Goal: Task Accomplishment & Management: Complete application form

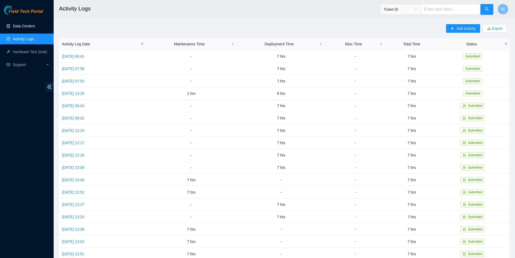
click at [17, 24] on link "Data Centers" at bounding box center [24, 26] width 22 height 4
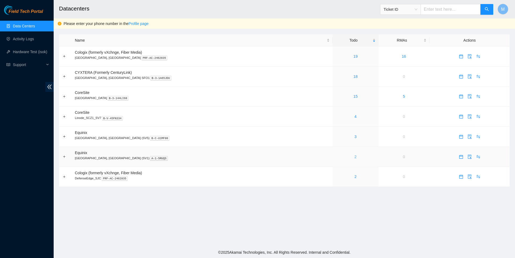
click at [354, 159] on link "2" at bounding box center [355, 156] width 2 height 4
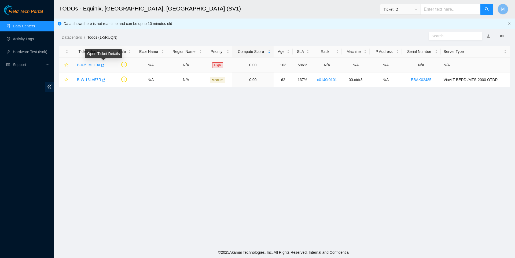
click at [104, 65] on icon "button" at bounding box center [103, 65] width 4 height 4
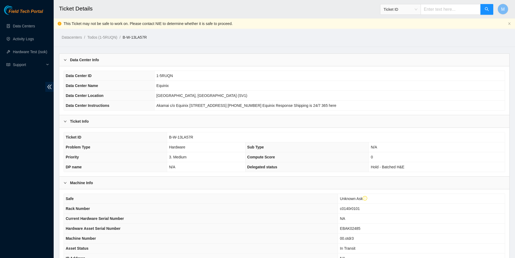
scroll to position [132, 0]
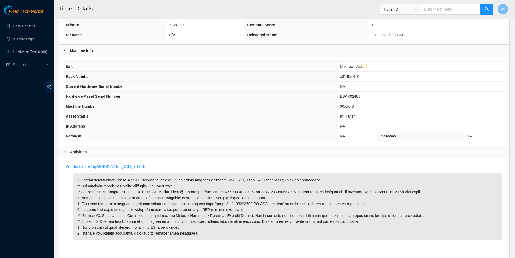
click at [32, 190] on div "Field Tech Portal Data Centers Activity Logs Hardware Test (isok) Support" at bounding box center [27, 131] width 54 height 252
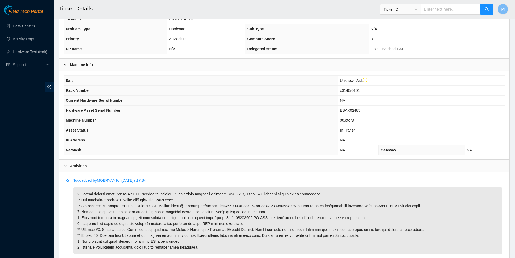
scroll to position [93, 0]
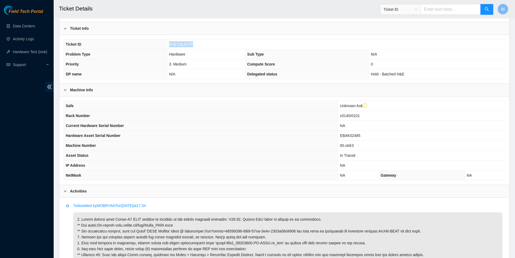
drag, startPoint x: 167, startPoint y: 46, endPoint x: 196, endPoint y: 46, distance: 29.0
click at [196, 46] on td "B-W-13LA57R" at bounding box center [335, 44] width 337 height 10
copy span "B-W-13LA57R"
drag, startPoint x: 117, startPoint y: 226, endPoint x: 143, endPoint y: 225, distance: 25.5
click at [143, 225] on p at bounding box center [287, 245] width 429 height 67
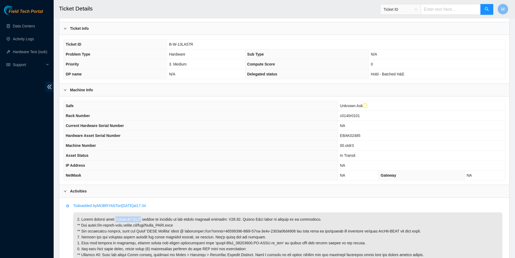
copy p "Viavi-V2 OTDR"
click at [157, 228] on p at bounding box center [287, 245] width 429 height 67
drag, startPoint x: 118, startPoint y: 225, endPoint x: 248, endPoint y: 222, distance: 130.0
click at [248, 222] on p at bounding box center [287, 245] width 429 height 67
copy p "Viavi-V2 OTDR device is upgraded to the latest software version: V23.68"
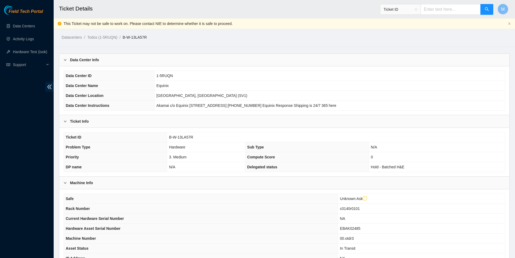
scroll to position [0, 0]
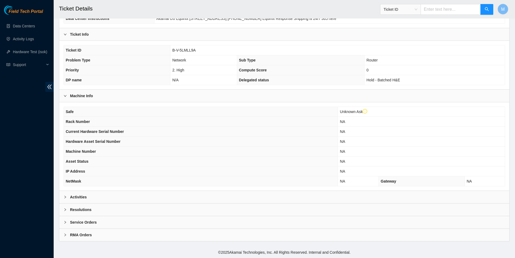
click at [70, 196] on b "Activities" at bounding box center [78, 197] width 17 height 6
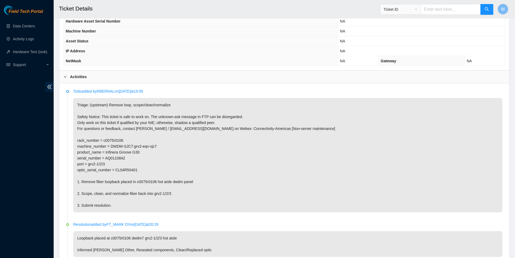
scroll to position [31, 0]
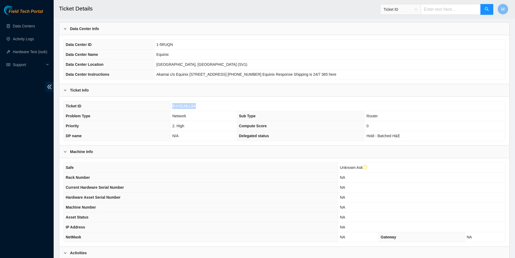
drag, startPoint x: 171, startPoint y: 108, endPoint x: 210, endPoint y: 107, distance: 38.9
click at [210, 107] on td "B-V-5LMLL9A" at bounding box center [337, 106] width 334 height 10
copy span "B-V-5LMLL9A"
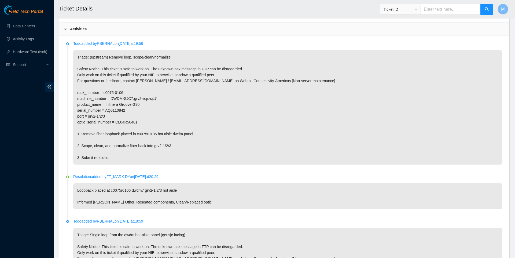
scroll to position [255, 0]
drag, startPoint x: 163, startPoint y: 142, endPoint x: 142, endPoint y: 142, distance: 21.7
click at [142, 142] on p "Triage: (upstream) Remove loop, scope/clean/normalize Safety Notice: This ticke…" at bounding box center [287, 107] width 429 height 114
copy p "c0075r0106"
drag, startPoint x: 161, startPoint y: 155, endPoint x: 190, endPoint y: 154, distance: 29.5
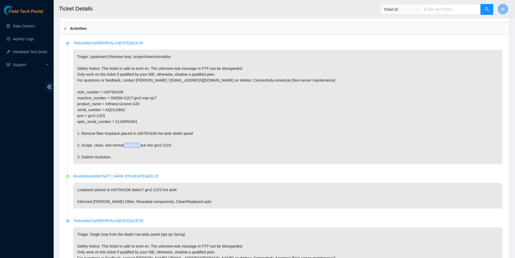
click at [188, 155] on p "Triage: (upstream) Remove loop, scope/clean/normalize Safety Notice: This ticke…" at bounding box center [287, 107] width 429 height 114
copy p "grv2-1/2/3"
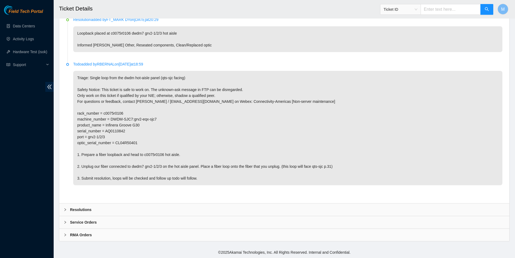
click at [65, 208] on icon "right" at bounding box center [65, 209] width 3 height 3
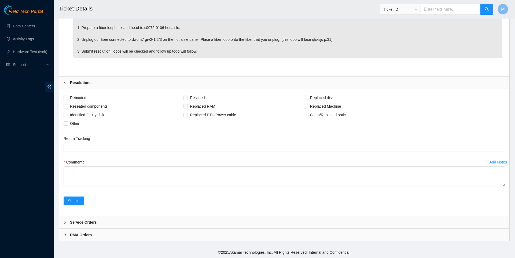
scroll to position [554, 0]
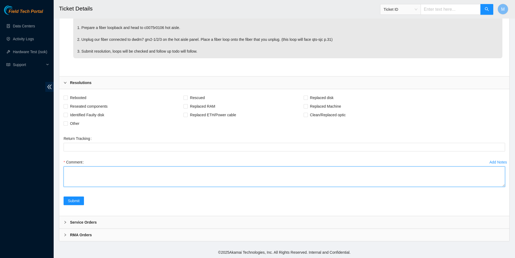
click at [467, 187] on textarea "Comment" at bounding box center [284, 176] width 441 height 20
paste textarea "Removed loopback in c0075r0106 Scoped, cleaned, and normalized fiber back into …"
type textarea "Removed loopback in c0075r0106 Scoped, cleaned, and normalized fiber back into …"
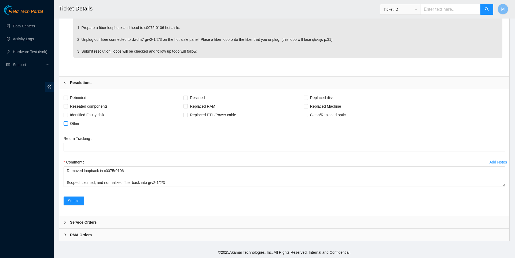
click at [76, 123] on span "Other" at bounding box center [75, 123] width 14 height 9
click at [67, 123] on input "Other" at bounding box center [66, 123] width 4 height 4
checkbox input "true"
click at [76, 105] on span "Reseated components" at bounding box center [89, 106] width 42 height 9
click at [67, 105] on input "Reseated components" at bounding box center [66, 106] width 4 height 4
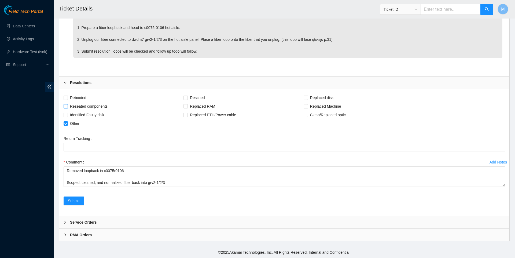
checkbox input "true"
click at [307, 113] on input "Clean/Replaced optic" at bounding box center [305, 115] width 4 height 4
checkbox input "true"
click at [73, 203] on span "Submit" at bounding box center [74, 201] width 12 height 6
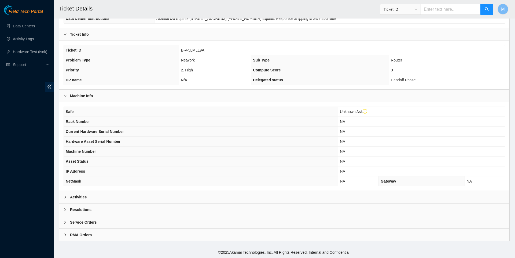
scroll to position [94, 0]
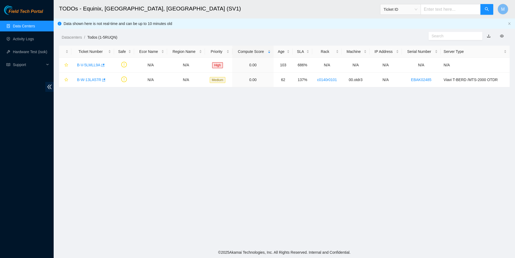
click at [29, 26] on link "Data Centers" at bounding box center [24, 26] width 22 height 4
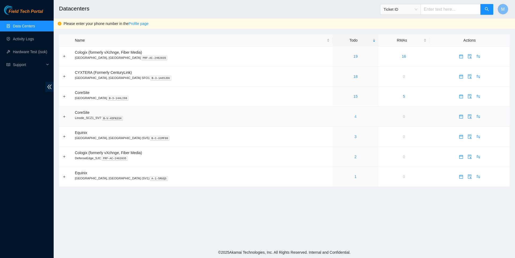
click at [354, 118] on link "4" at bounding box center [355, 116] width 2 height 4
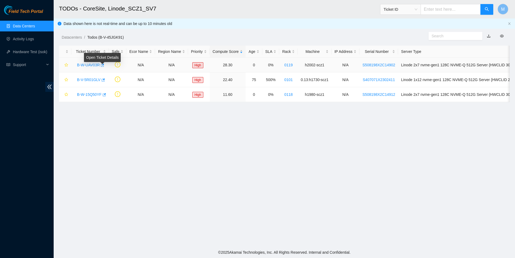
click at [105, 63] on body "Field Tech Portal Data Centers Activity Logs Hardware Test (isok) Support TODOs…" at bounding box center [257, 129] width 515 height 258
click at [104, 63] on icon "button" at bounding box center [102, 65] width 4 height 4
click at [430, 8] on input "text" at bounding box center [450, 9] width 60 height 11
paste input "B-W-16E6U6N"
type input "B-W-16E6U6N"
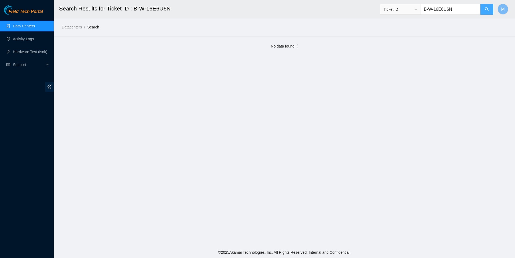
click at [483, 13] on button "button" at bounding box center [486, 9] width 13 height 11
click at [414, 10] on span "Ticket ID" at bounding box center [400, 9] width 34 height 8
click at [405, 18] on div "Ticket ID" at bounding box center [399, 20] width 34 height 6
click at [484, 12] on button "button" at bounding box center [486, 9] width 13 height 11
click at [452, 13] on input "B-W-16E6U6N" at bounding box center [450, 9] width 60 height 11
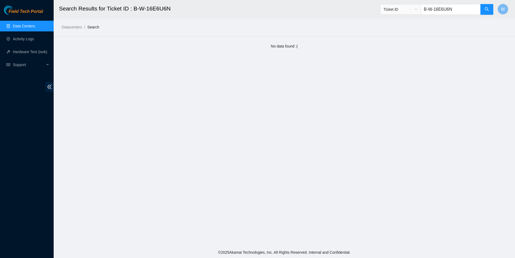
click at [452, 13] on input "B-W-16E6U6N" at bounding box center [450, 9] width 60 height 11
click at [485, 7] on icon "search" at bounding box center [486, 9] width 4 height 4
click at [405, 10] on span "Ticket ID" at bounding box center [400, 9] width 34 height 8
click at [402, 17] on div "Ticket ID" at bounding box center [399, 20] width 34 height 6
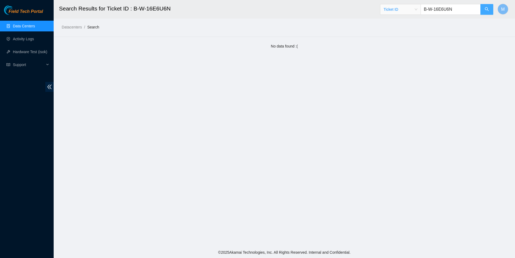
click at [484, 5] on button "button" at bounding box center [486, 9] width 13 height 11
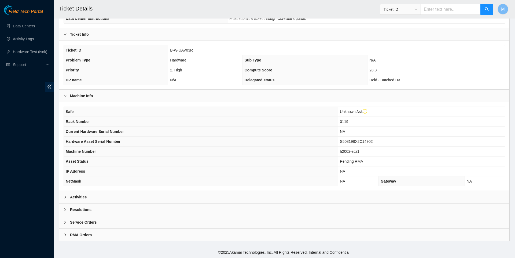
scroll to position [94, 0]
click at [64, 196] on icon "right" at bounding box center [65, 196] width 3 height 3
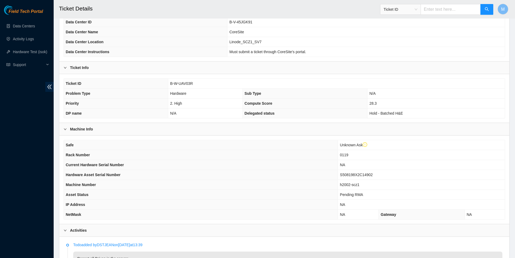
scroll to position [40, 0]
